Goal: Information Seeking & Learning: Learn about a topic

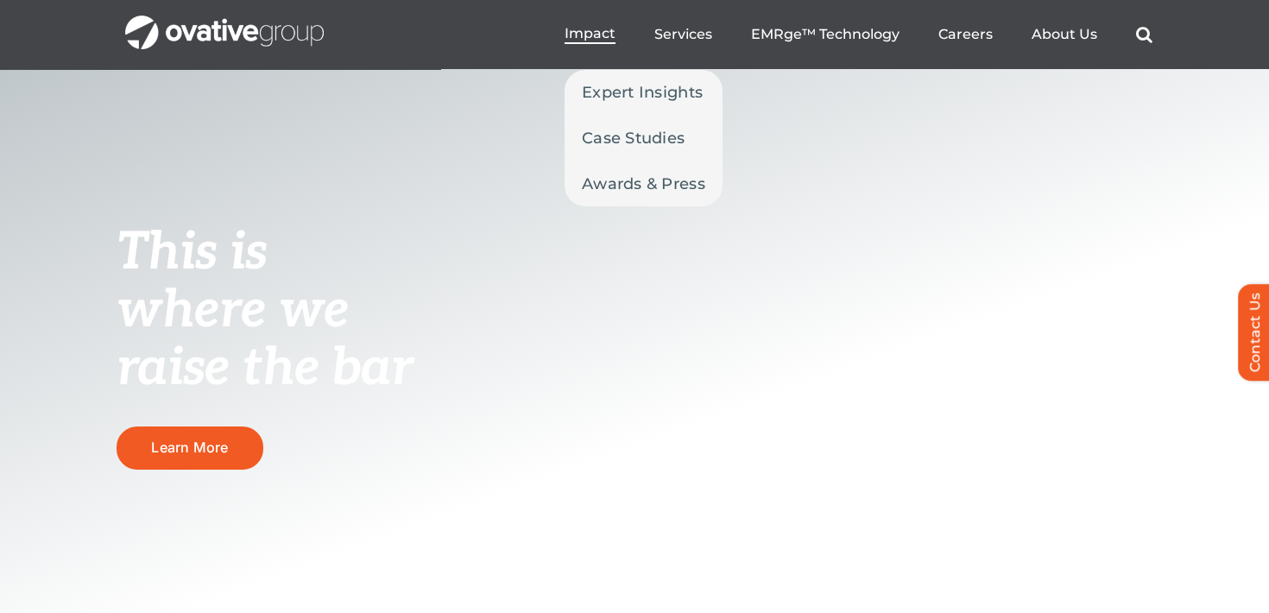
click at [598, 40] on span "Impact" at bounding box center [590, 33] width 51 height 17
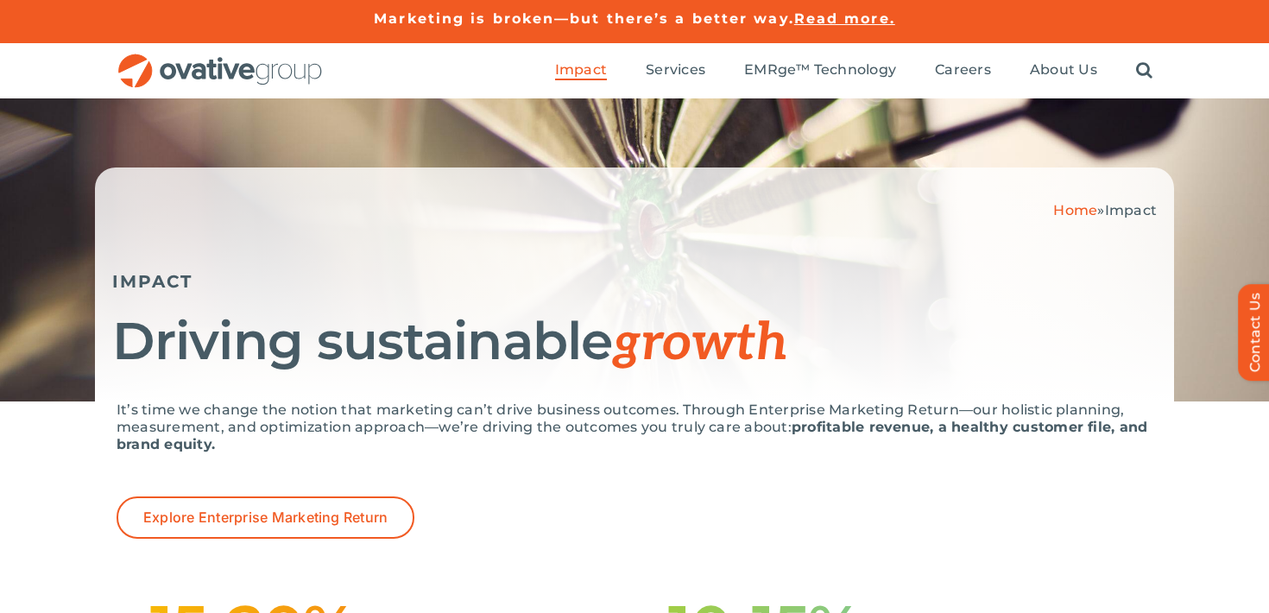
click at [275, 539] on div "It’s time we change the notion that marketing can’t drive business outcomes. Th…" at bounding box center [635, 496] width 1036 height 189
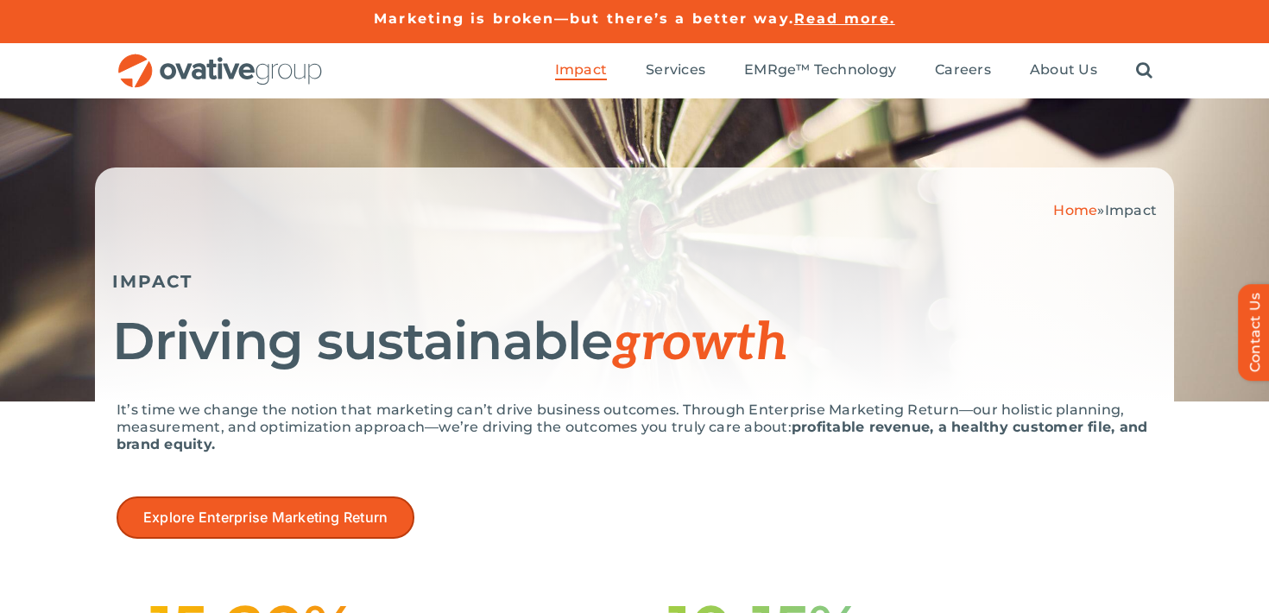
click at [270, 527] on link "Explore Enterprise Marketing Return" at bounding box center [266, 518] width 298 height 42
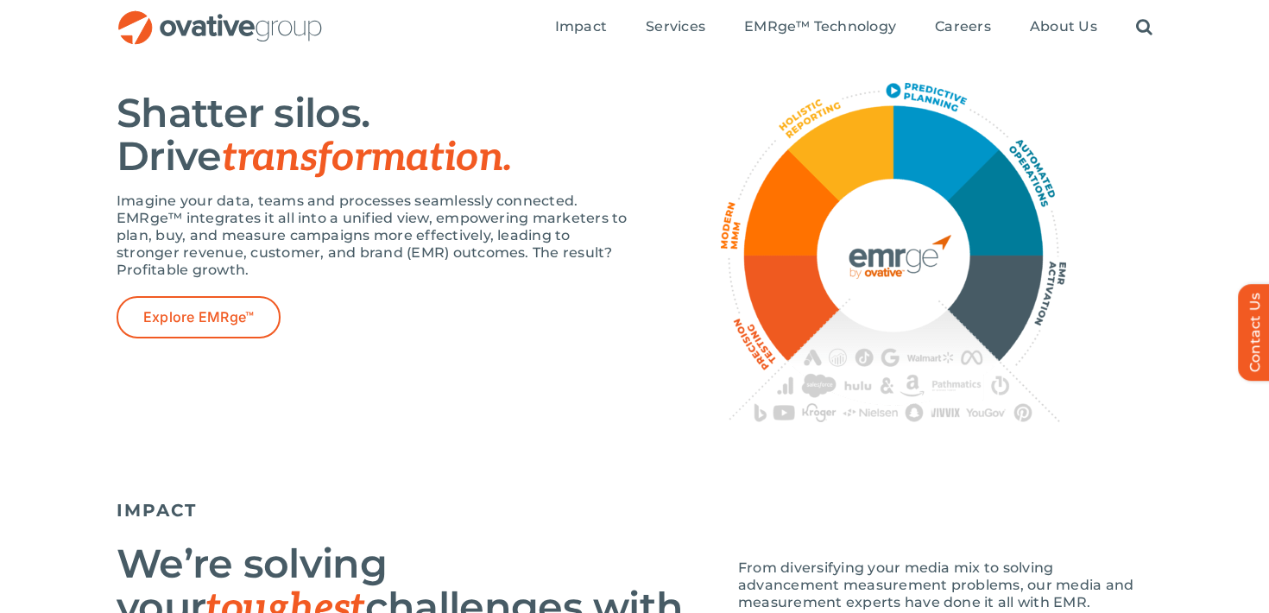
scroll to position [1086, 0]
